Goal: Transaction & Acquisition: Purchase product/service

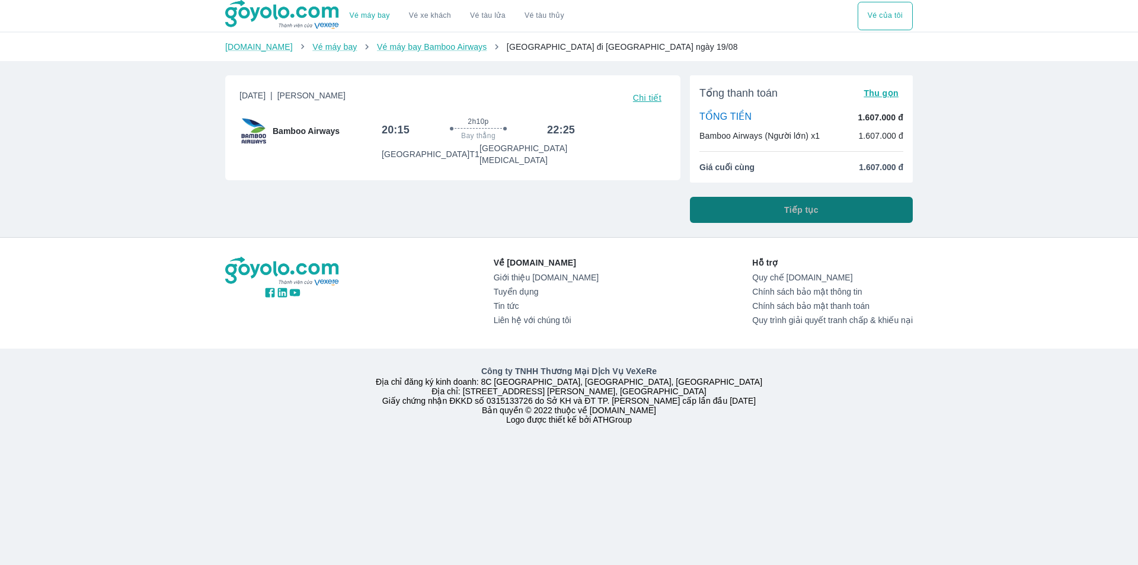
click at [731, 202] on button "Tiếp tục" at bounding box center [801, 210] width 223 height 26
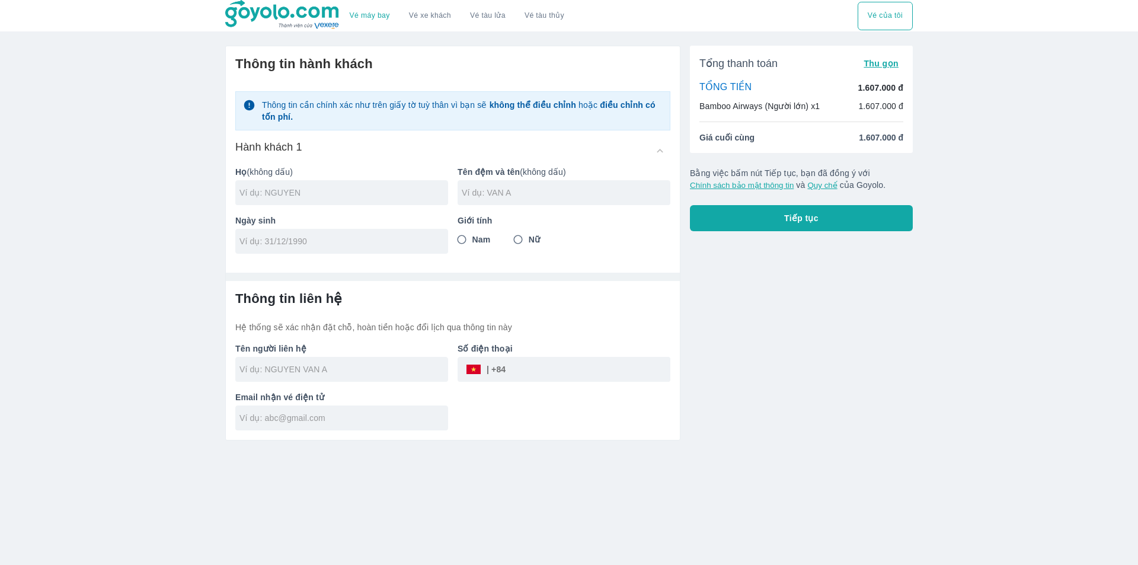
click at [254, 189] on input "text" at bounding box center [344, 193] width 209 height 12
type input "TRINH"
click at [499, 184] on div at bounding box center [564, 192] width 213 height 25
type input "M"
type input "[PERSON_NAME]"
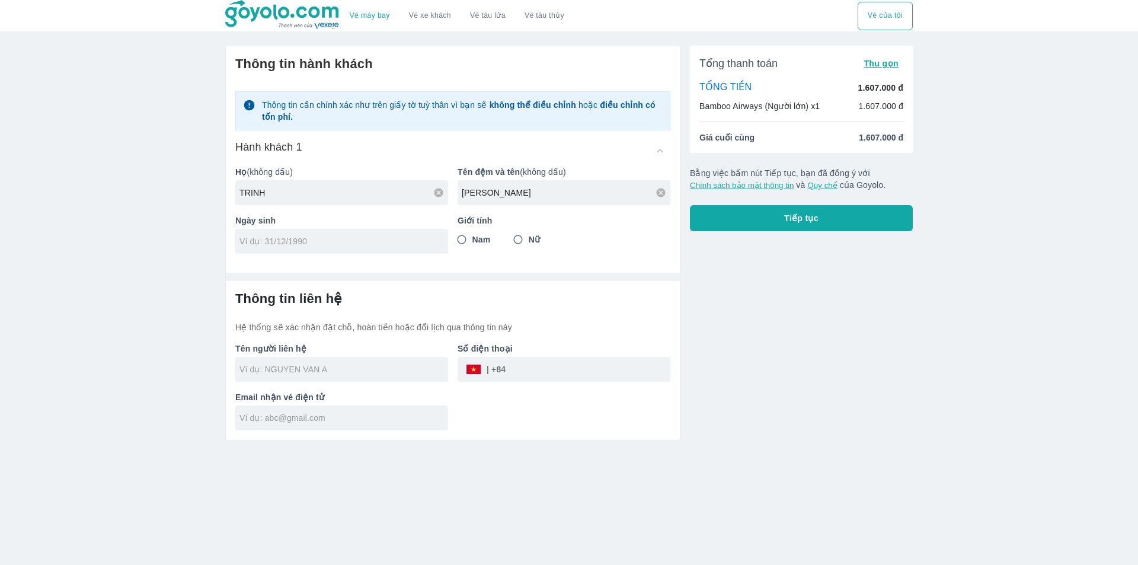
click at [473, 241] on span "Nam" at bounding box center [482, 240] width 18 height 12
click at [473, 241] on input "Nam" at bounding box center [461, 239] width 21 height 21
radio input "true"
click at [363, 260] on div "Thông tin hành khách Thông tin cần chính xác như trên giấy tờ tuỳ thân vì bạn s…" at bounding box center [453, 154] width 454 height 217
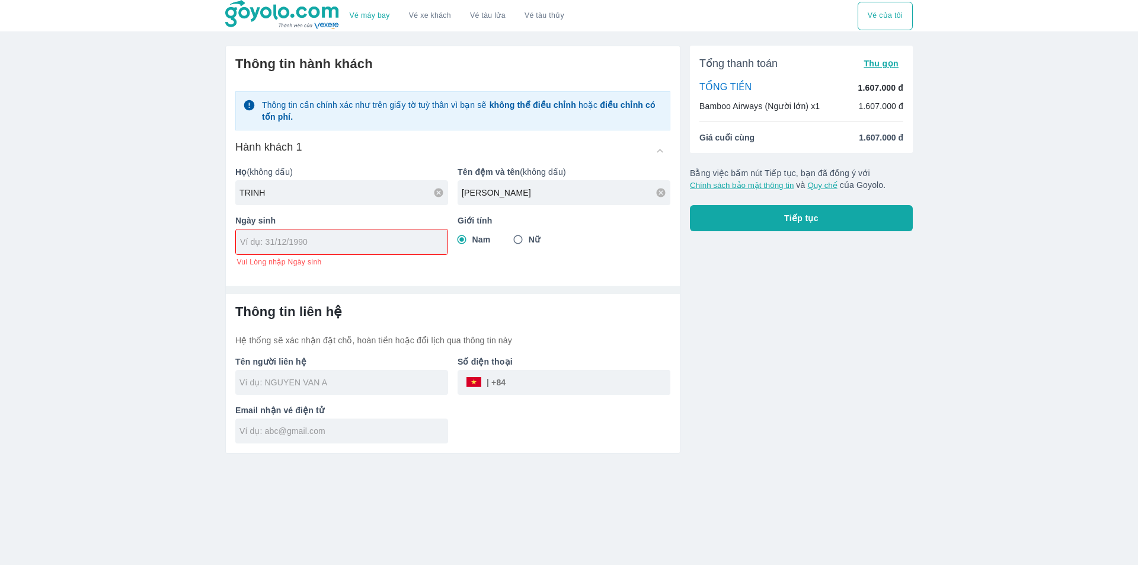
click at [358, 251] on div at bounding box center [342, 241] width 212 height 25
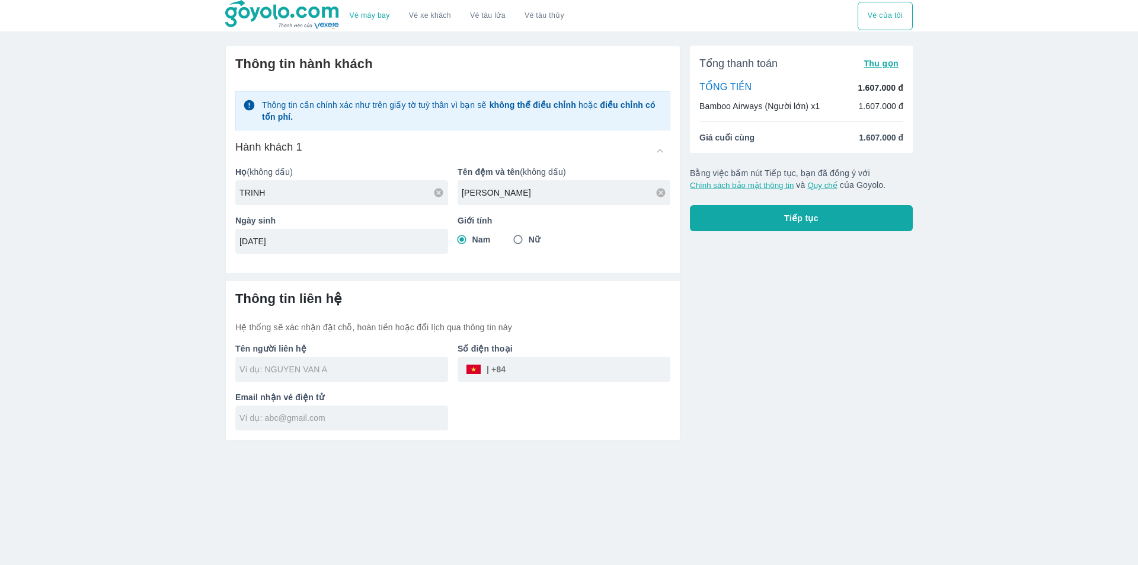
type input "[DATE]"
click at [97, 299] on div "Vé máy bay Vé xe khách Vé tàu lửa Vé tàu thủy Vé của tôi Thông tin hành khách T…" at bounding box center [569, 282] width 1138 height 565
type input "[PERSON_NAME]"
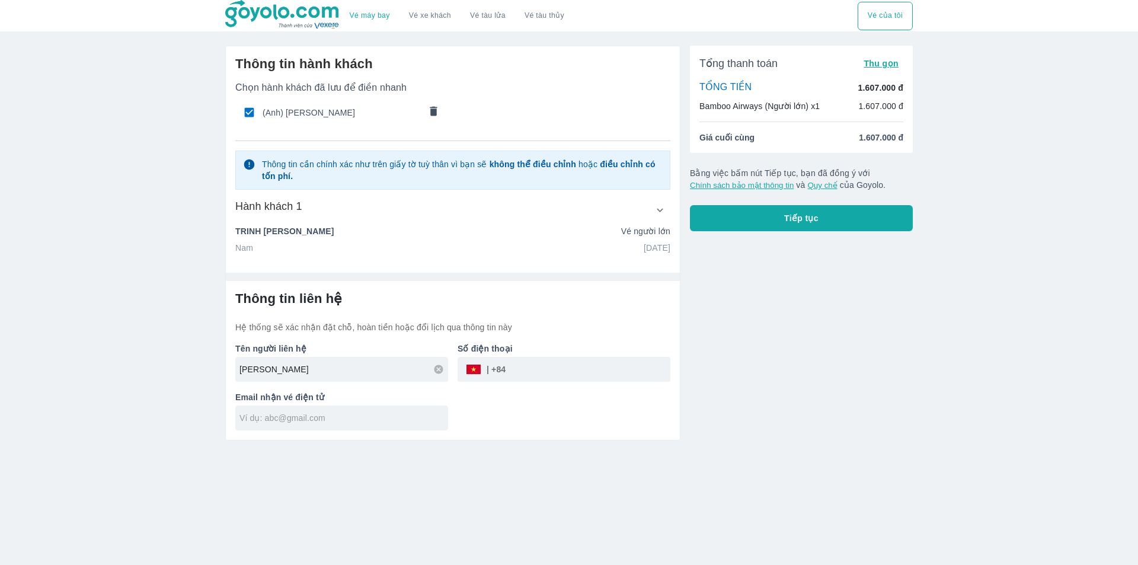
click at [566, 379] on input "tel" at bounding box center [588, 369] width 165 height 28
type input "379378004"
click at [385, 412] on input "text" at bounding box center [344, 418] width 209 height 12
type input "M"
type input "[EMAIL_ADDRESS][DOMAIN_NAME]"
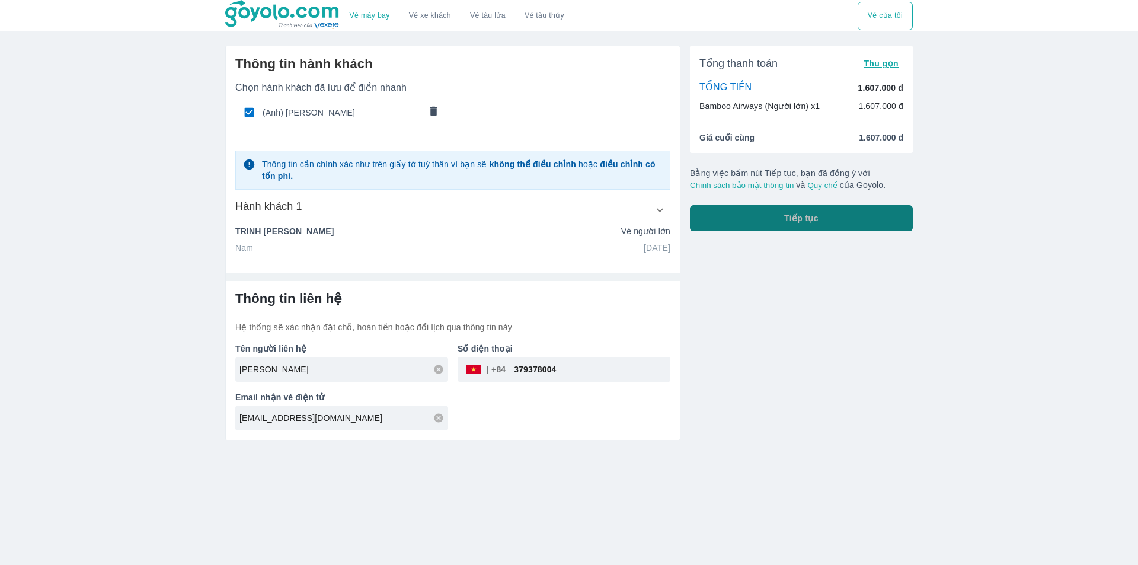
click at [835, 219] on button "Tiếp tục" at bounding box center [801, 218] width 223 height 26
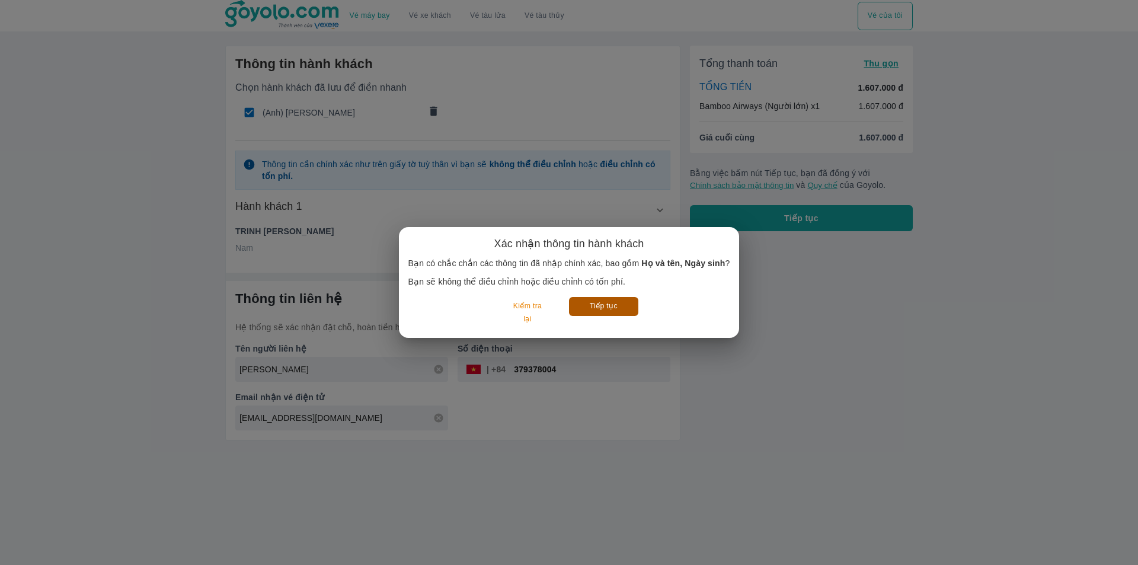
click at [618, 313] on button "Tiếp tục" at bounding box center [603, 306] width 69 height 18
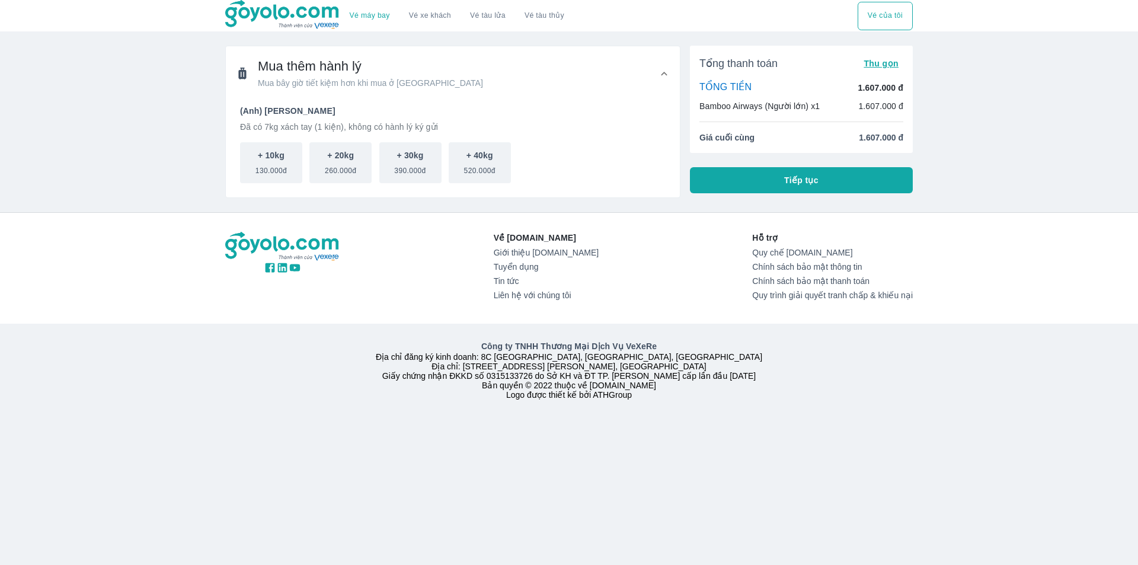
click at [748, 188] on button "Tiếp tục" at bounding box center [801, 180] width 223 height 26
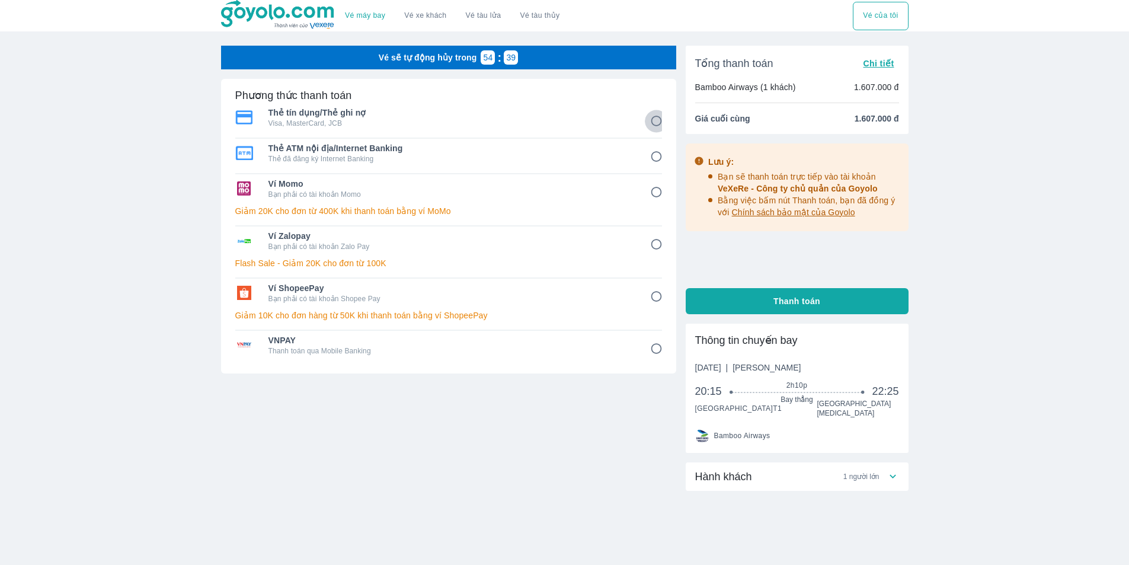
click at [650, 127] on input "1" at bounding box center [656, 121] width 23 height 23
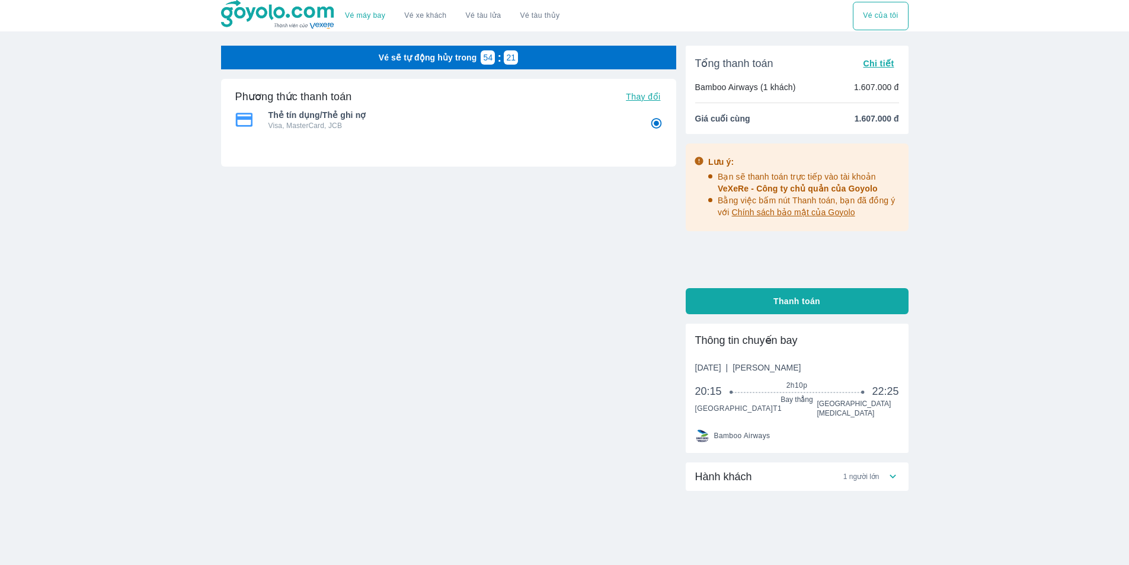
click at [788, 477] on div "Hành khách 1 người lớn" at bounding box center [797, 476] width 223 height 28
click at [723, 303] on button "Thanh toán" at bounding box center [797, 301] width 223 height 26
radio input "true"
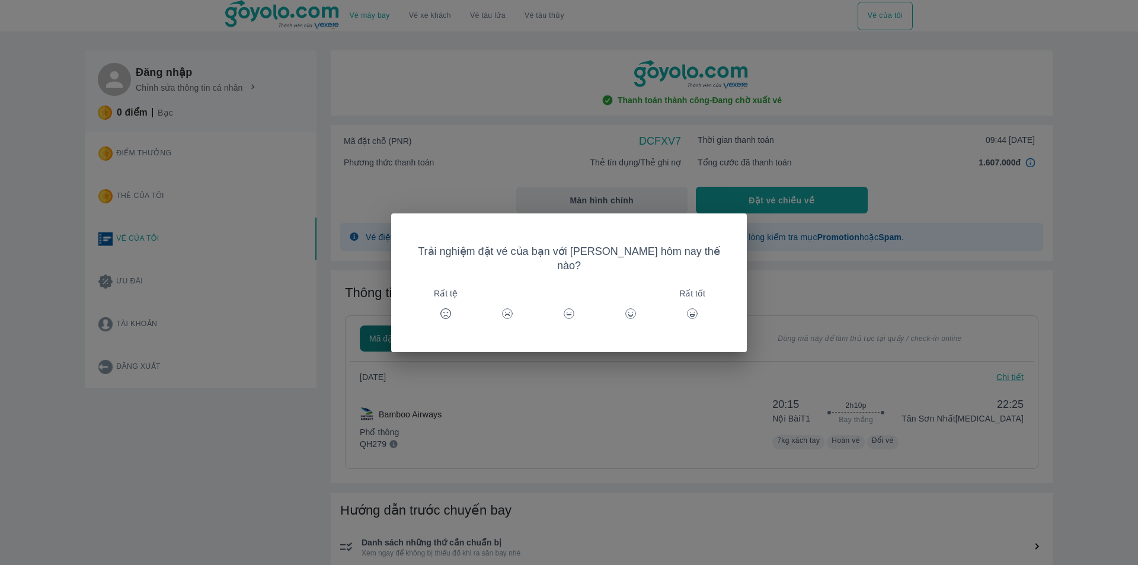
click at [687, 311] on icon at bounding box center [693, 314] width 12 height 12
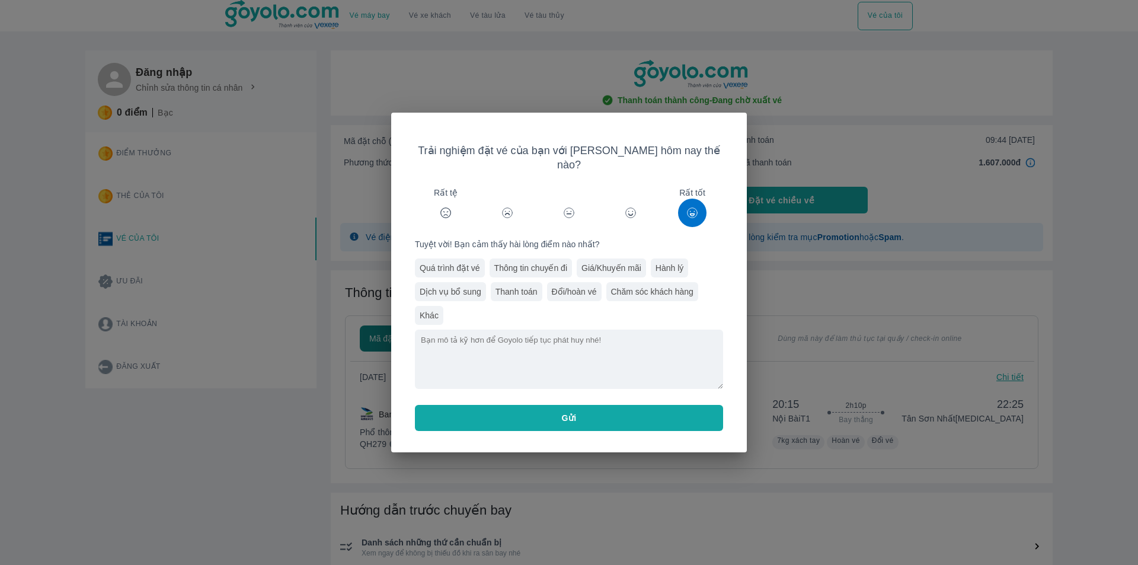
click at [598, 417] on button "Gửi" at bounding box center [569, 418] width 308 height 26
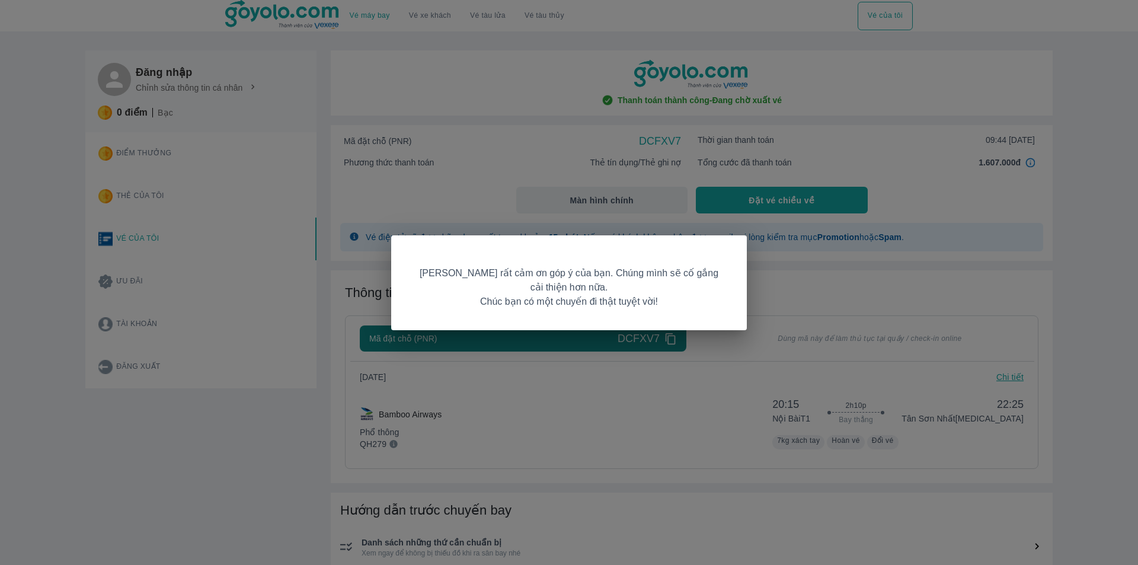
click at [643, 389] on div "Goyolo rất cảm ơn góp ý của bạn. Chúng mình sẽ cố gắng cải thiện hơn nữa. Chúc …" at bounding box center [569, 282] width 1138 height 565
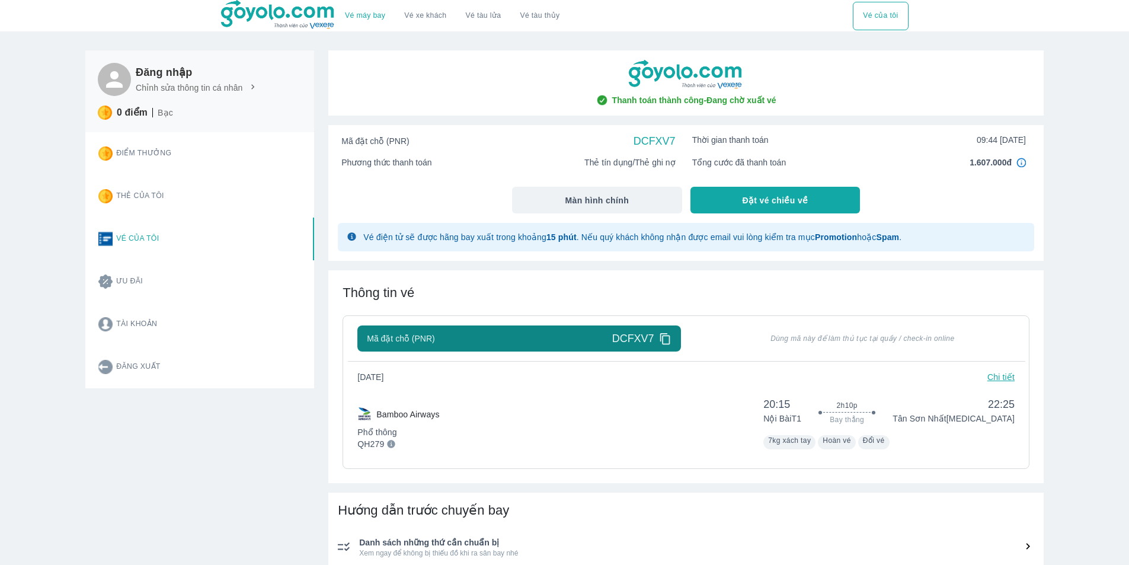
click at [660, 340] on icon at bounding box center [665, 339] width 12 height 12
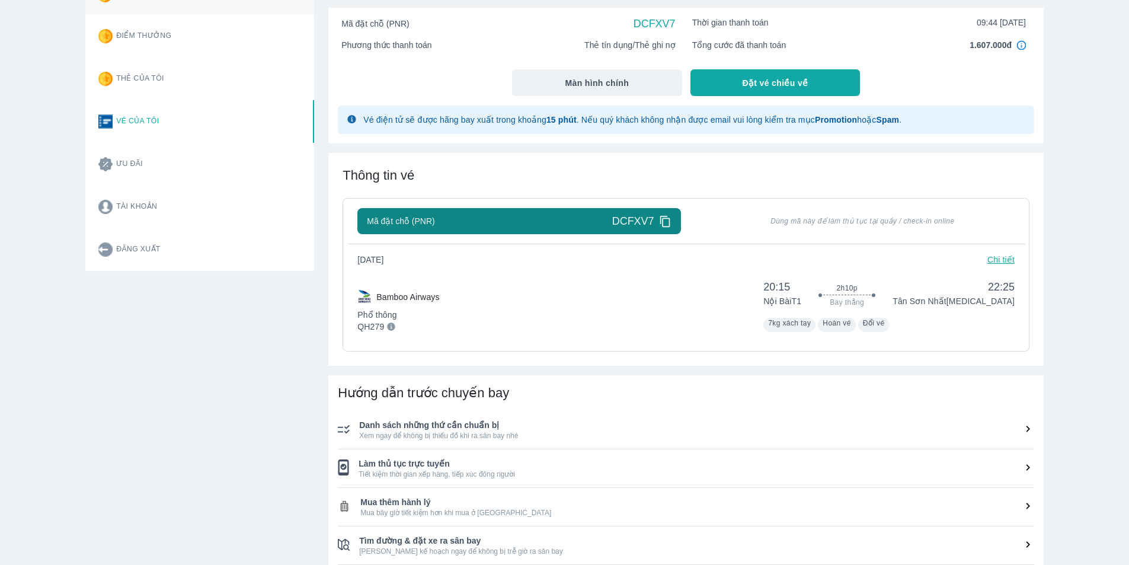
scroll to position [119, 0]
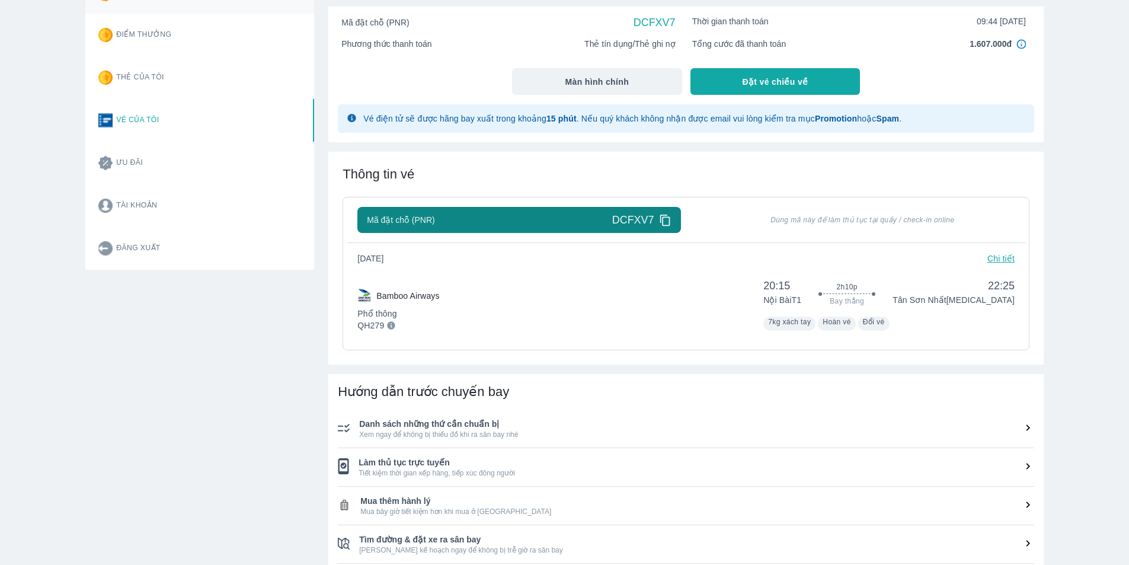
click at [1001, 257] on p "Chi tiết" at bounding box center [1001, 259] width 27 height 12
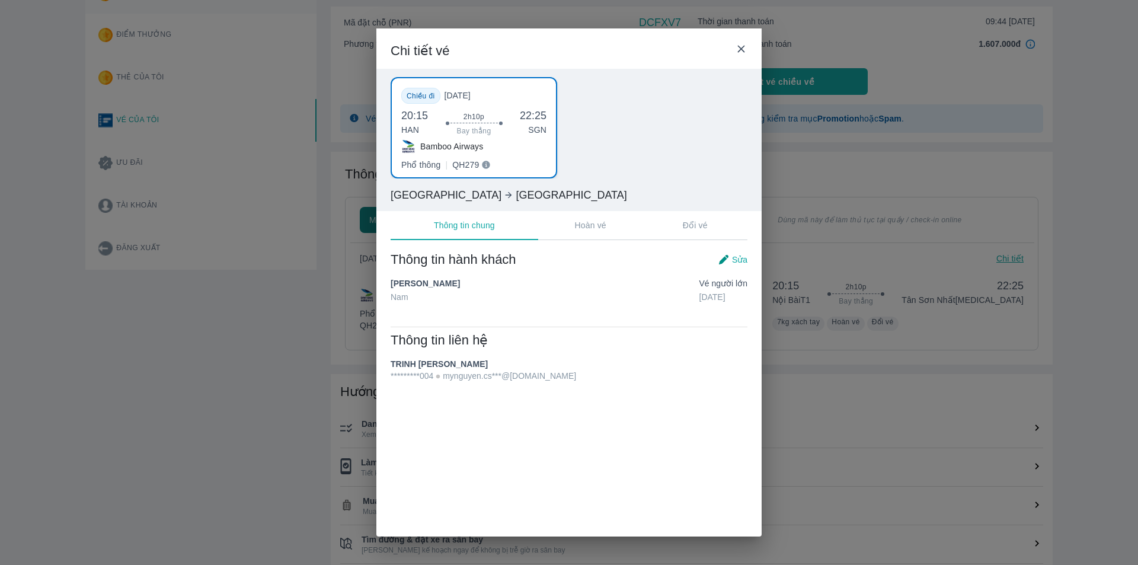
click at [842, 396] on div "Chi tiết vé Chiều đi Thứ 3, 19/08/2025 20:15 HAN 2h10p Bay thẳng 22:25 SGN Bamb…" at bounding box center [569, 282] width 1138 height 565
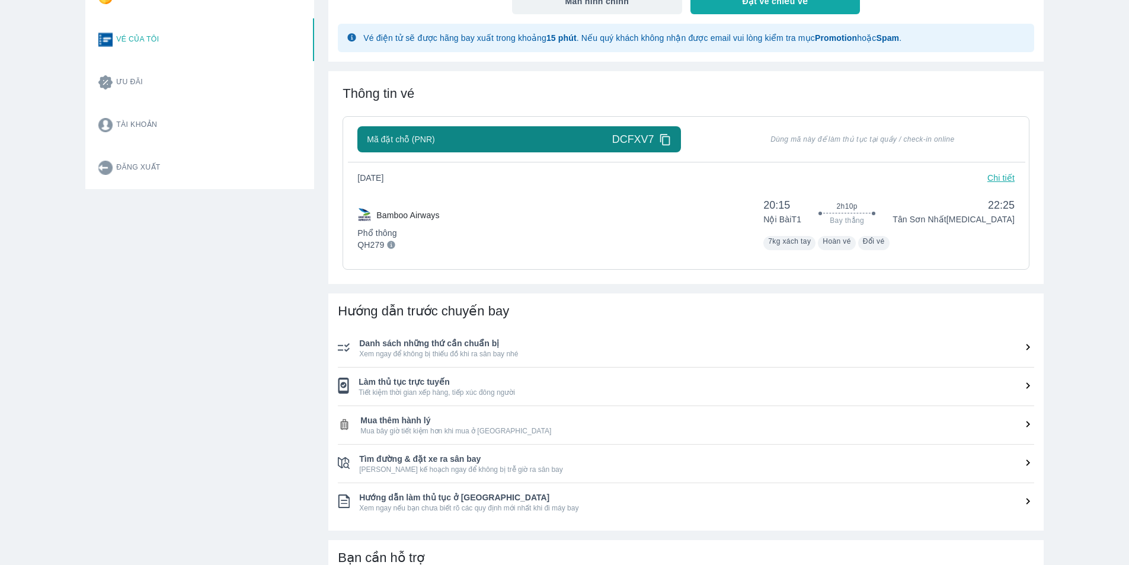
scroll to position [178, 0]
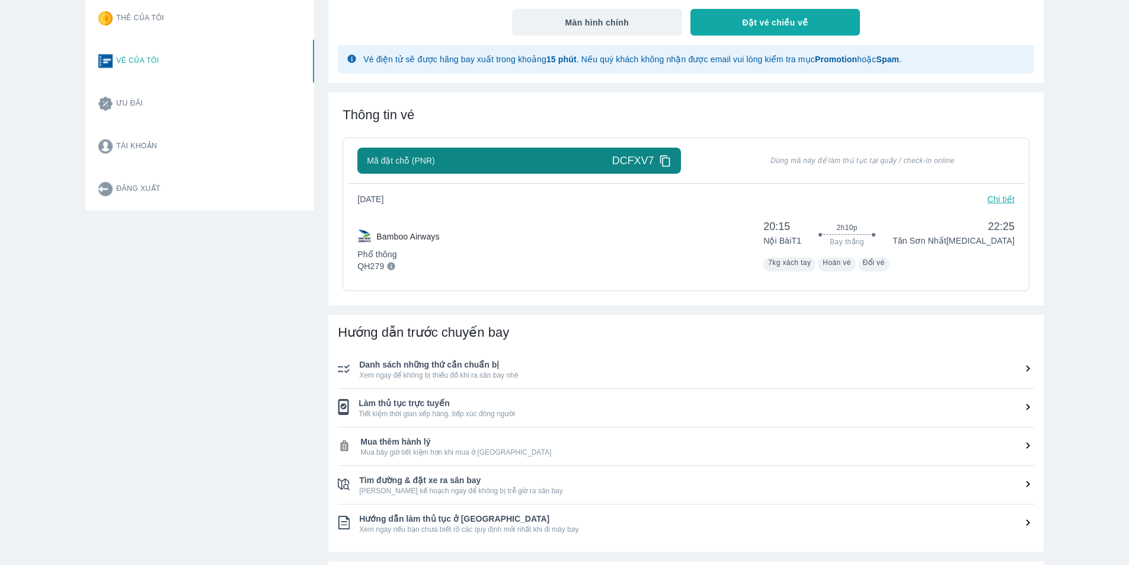
click at [992, 197] on p "Chi tiết" at bounding box center [1001, 199] width 27 height 12
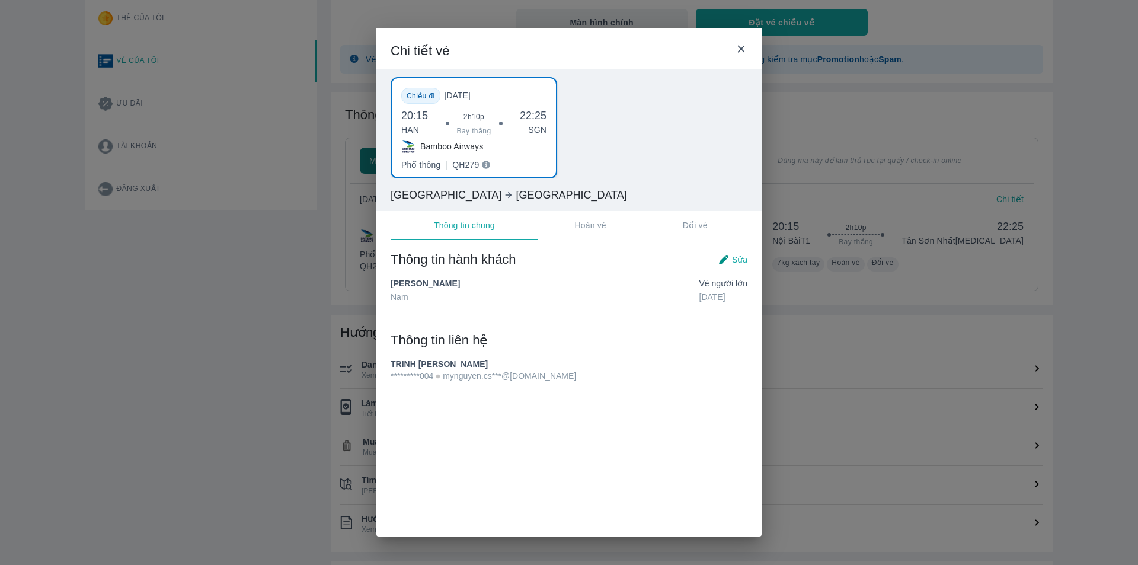
click at [743, 48] on icon at bounding box center [741, 49] width 12 height 12
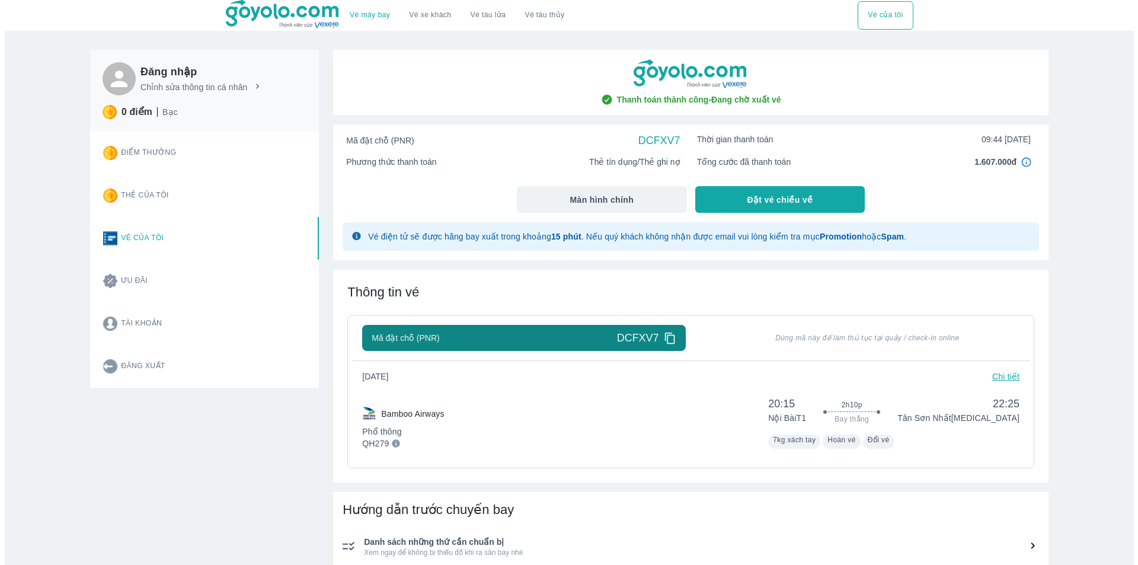
scroll to position [0, 0]
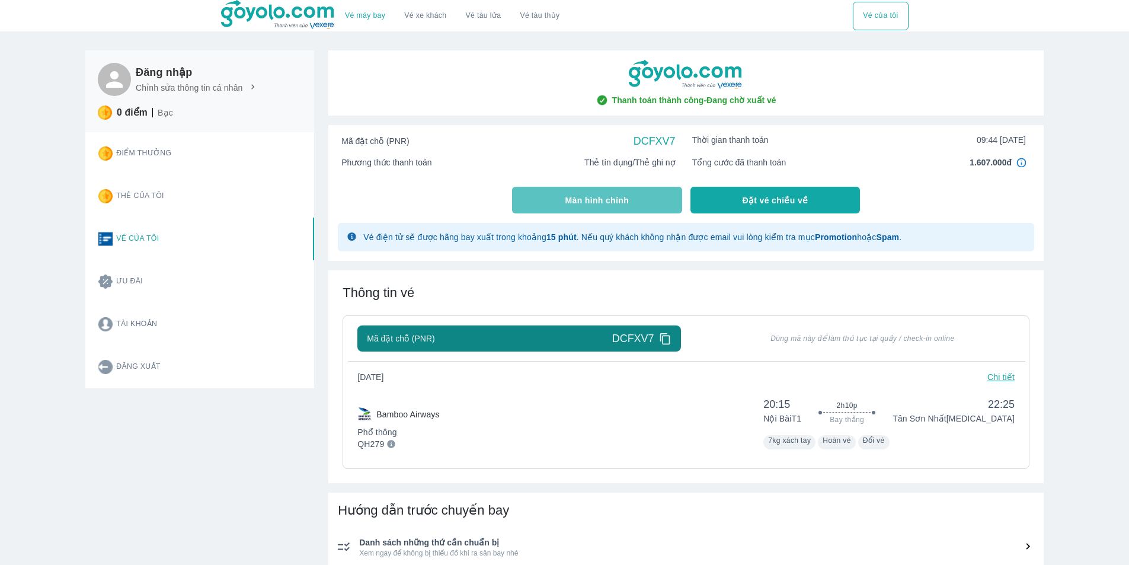
click at [627, 196] on span "Màn hình chính" at bounding box center [598, 200] width 64 height 12
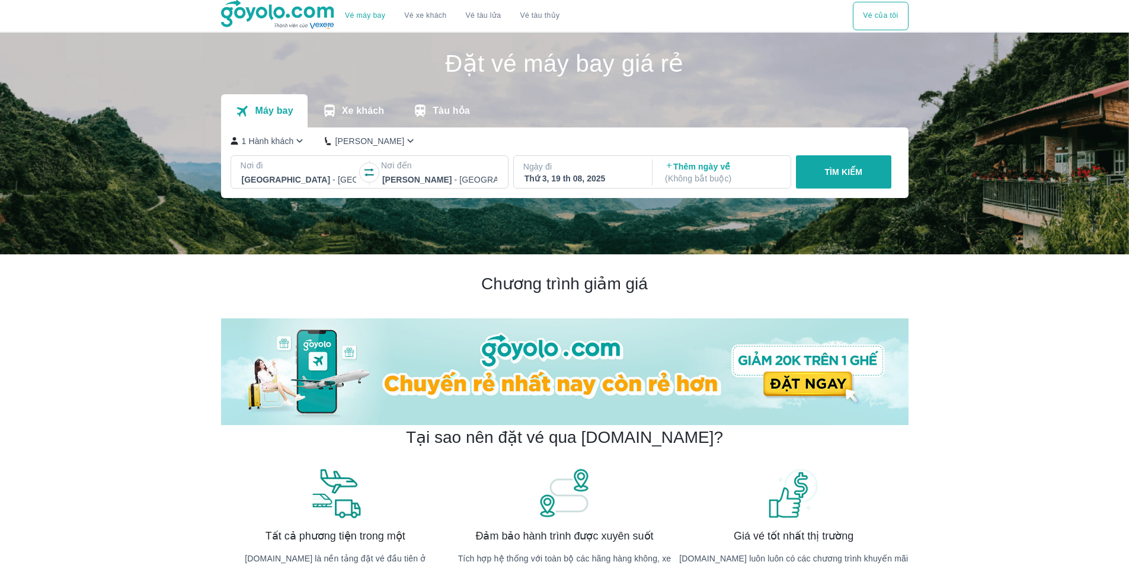
click at [887, 9] on button "Vé của tôi" at bounding box center [880, 16] width 55 height 28
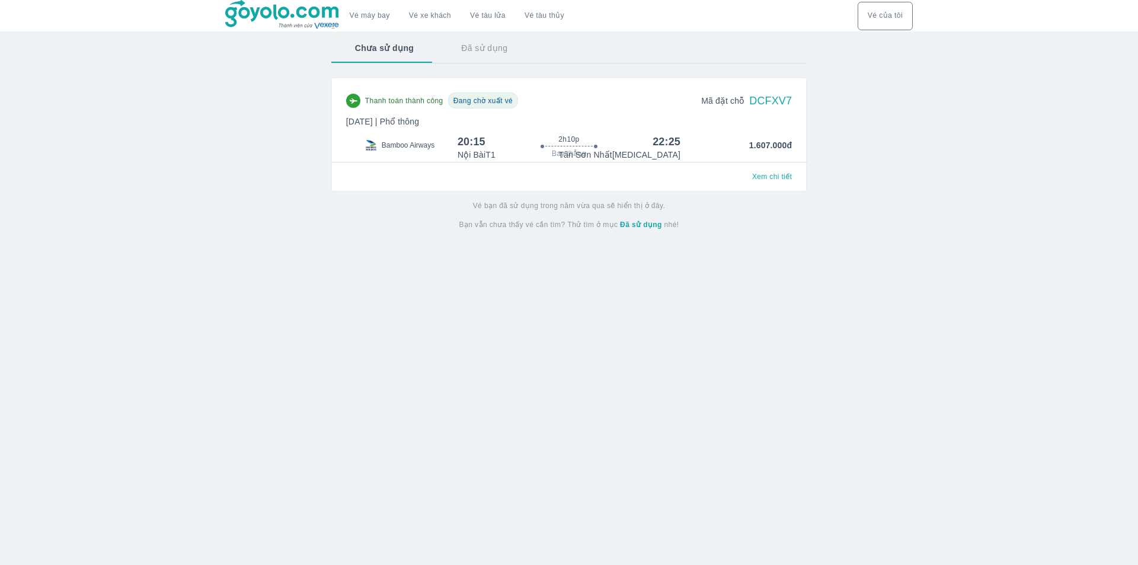
click at [774, 101] on h6 "DCFXV7" at bounding box center [770, 101] width 43 height 14
click at [473, 53] on button "Đã sử dụng" at bounding box center [485, 48] width 94 height 31
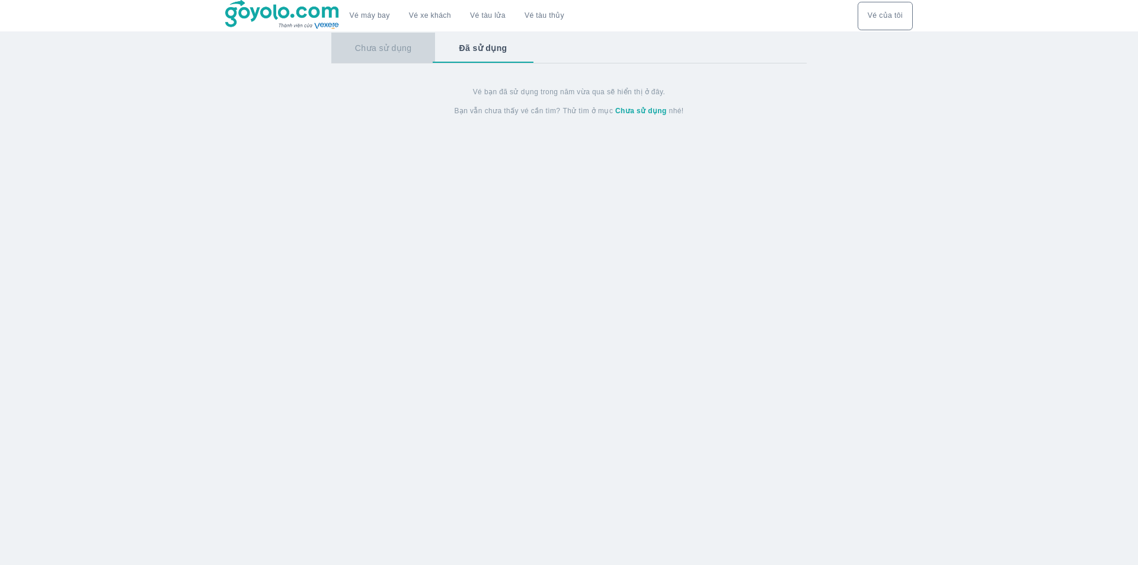
click at [404, 56] on button "Chưa sử dụng" at bounding box center [383, 48] width 104 height 31
